Goal: Task Accomplishment & Management: Use online tool/utility

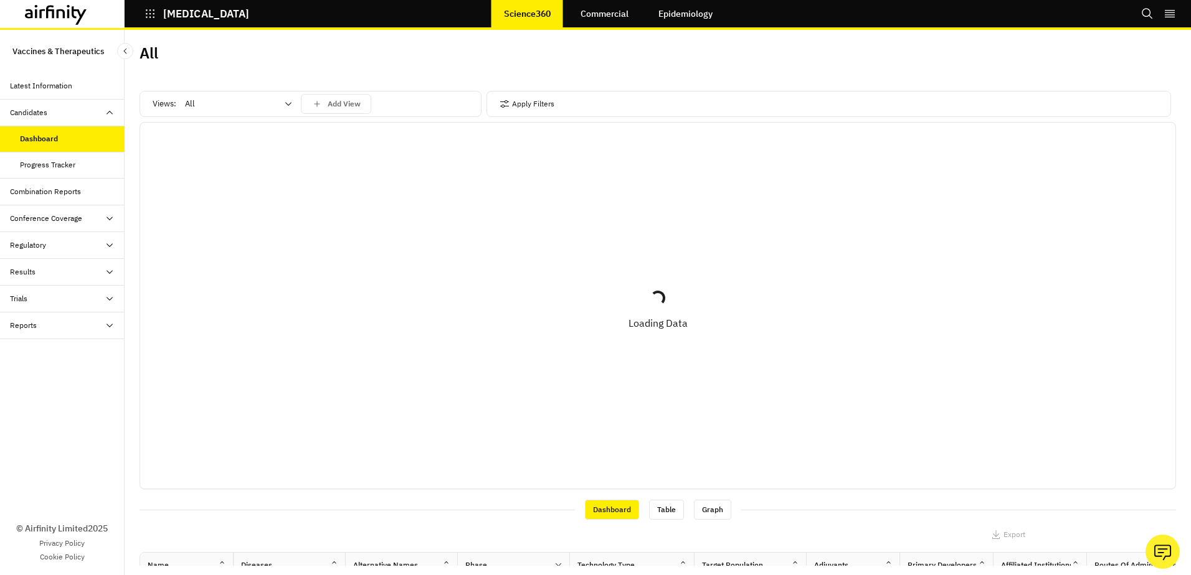
click at [245, 103] on div at bounding box center [231, 104] width 92 height 15
click at [338, 105] on p "Add View" at bounding box center [344, 104] width 33 height 9
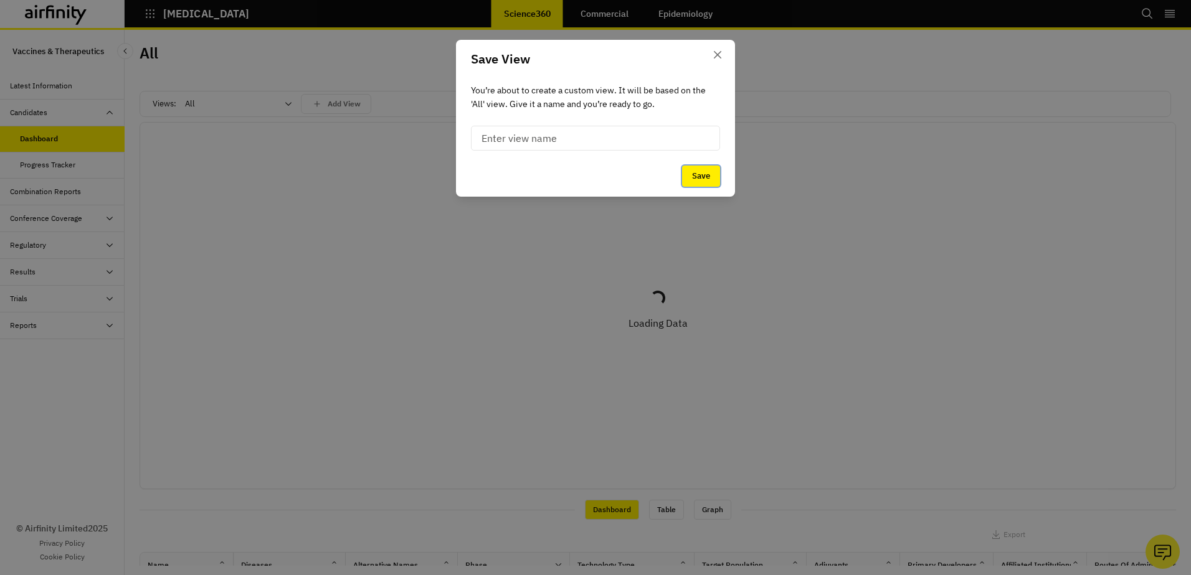
click at [690, 178] on button "Save" at bounding box center [701, 176] width 38 height 21
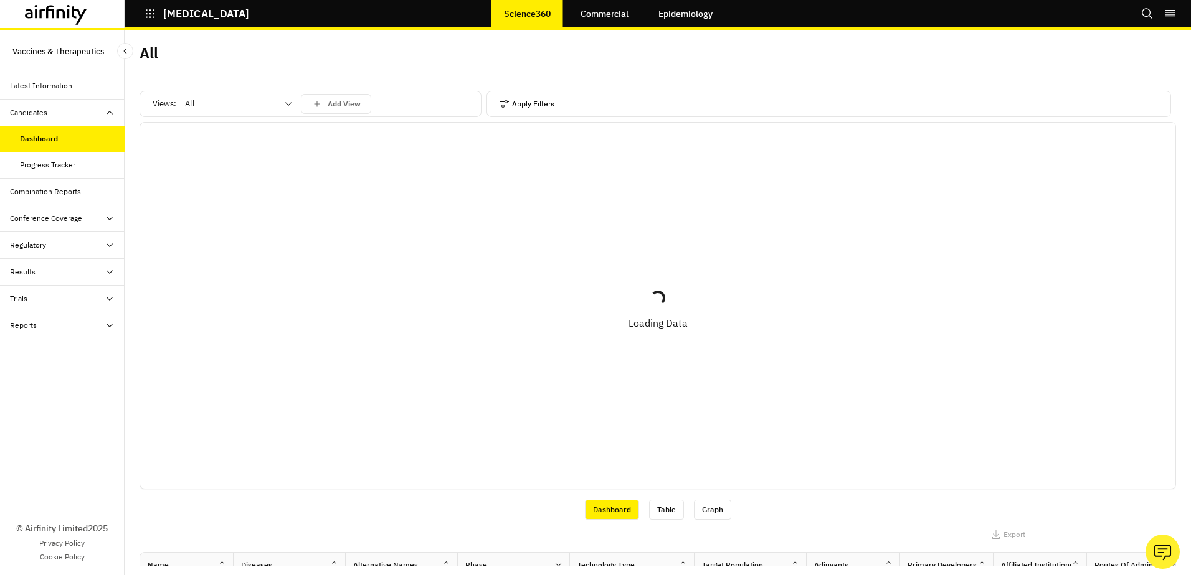
click at [518, 110] on button "Apply Filters" at bounding box center [527, 104] width 55 height 20
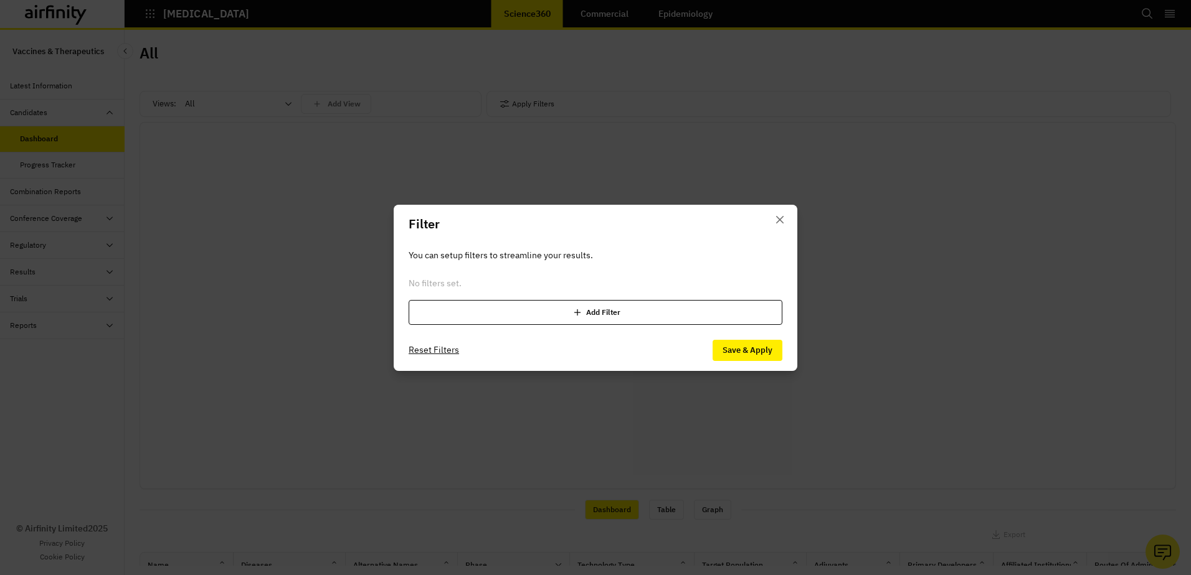
click at [574, 306] on icon at bounding box center [577, 312] width 12 height 12
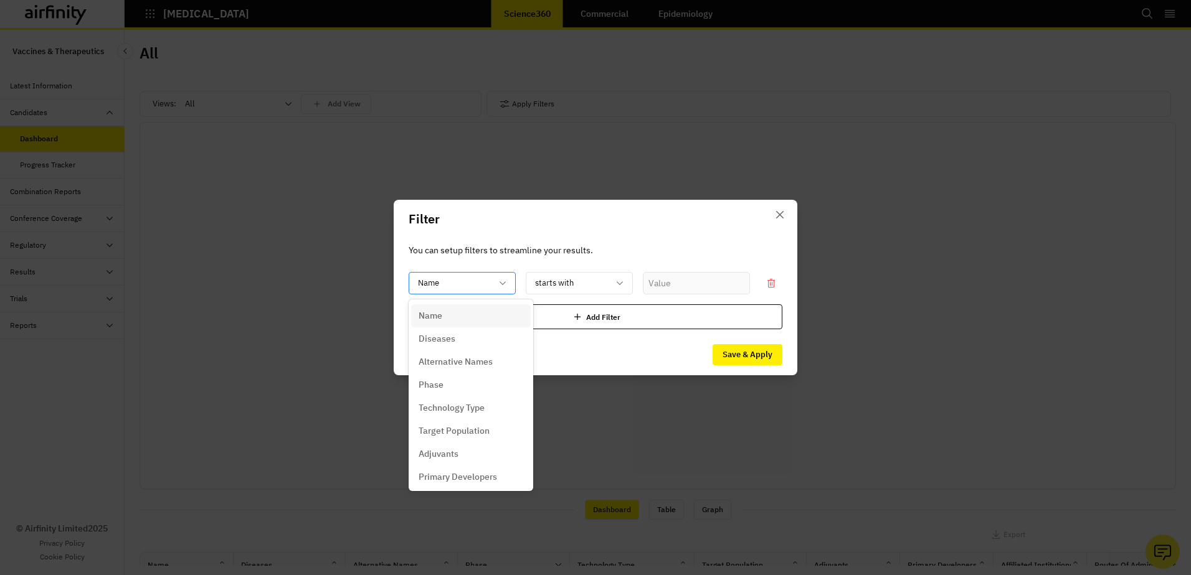
click at [443, 277] on div at bounding box center [454, 284] width 73 height 16
click at [480, 352] on p "Technology Type" at bounding box center [452, 345] width 66 height 13
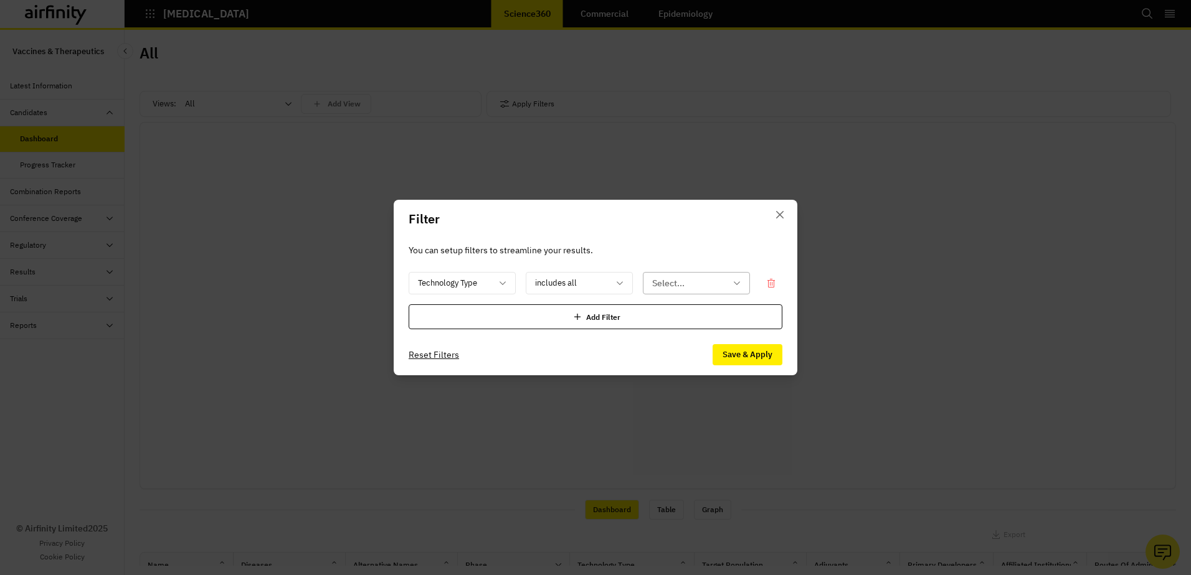
click at [672, 278] on div at bounding box center [688, 284] width 73 height 16
type input "universal"
click at [747, 355] on button "Save & Apply" at bounding box center [748, 354] width 70 height 21
